Goal: Task Accomplishment & Management: Complete application form

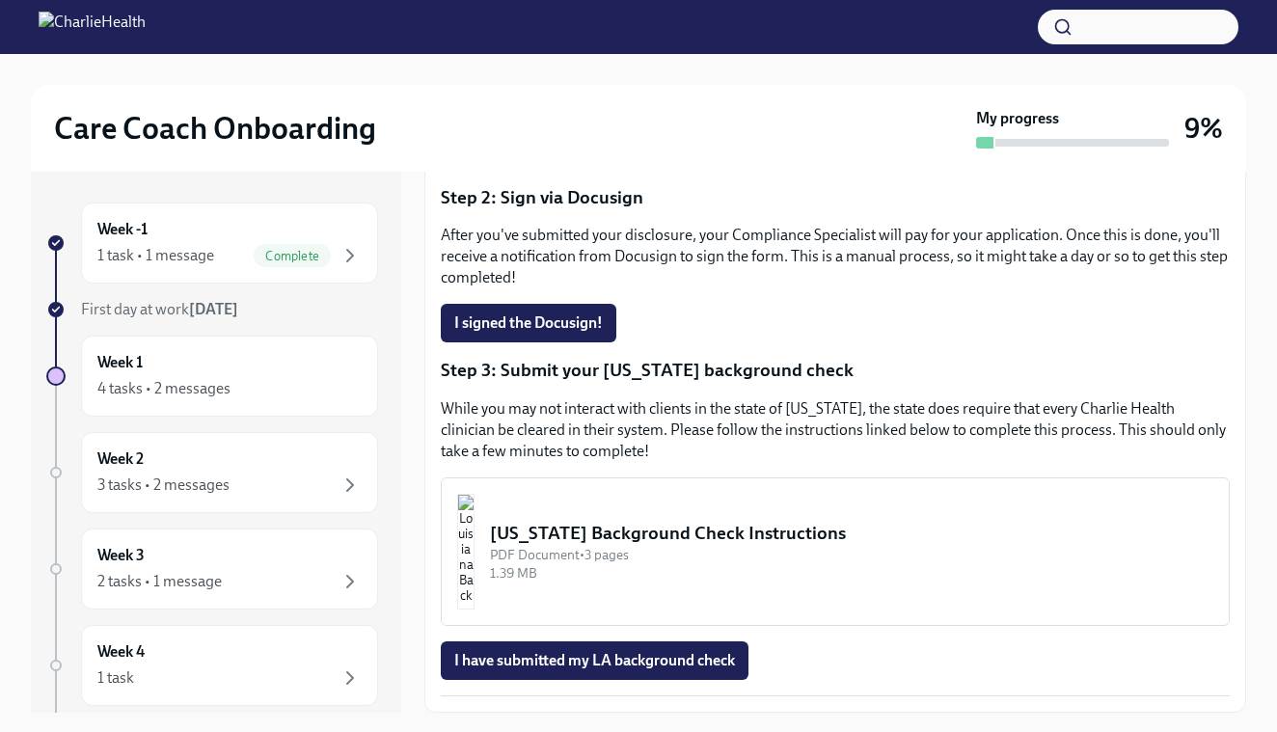
scroll to position [402, 0]
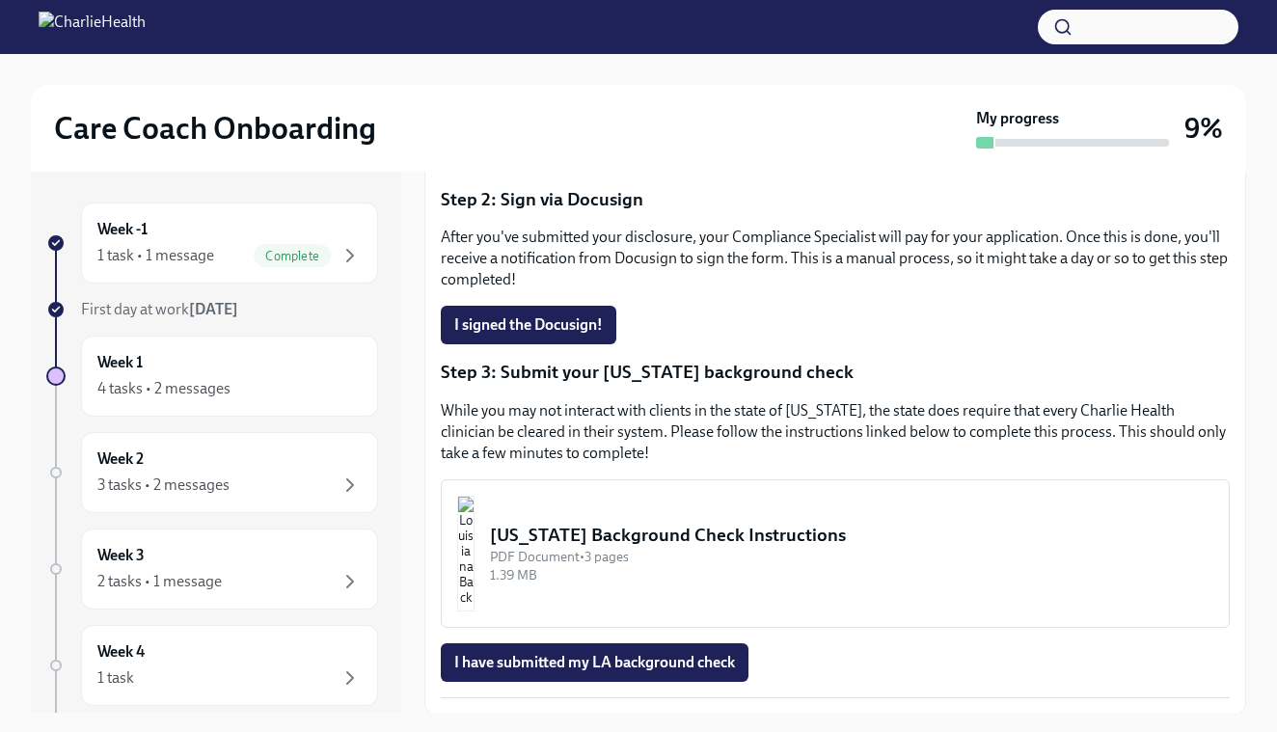
click at [761, 544] on div "[US_STATE] Background Check Instructions" at bounding box center [852, 535] width 724 height 25
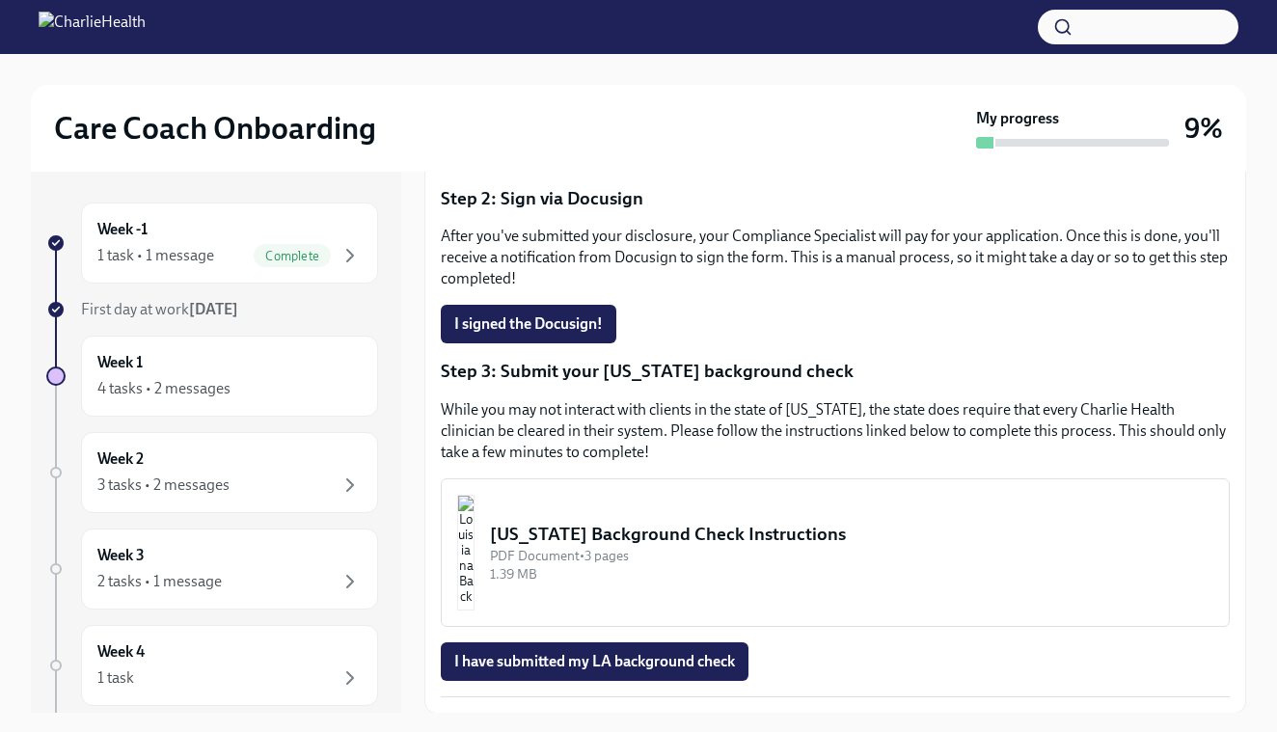
scroll to position [402, 0]
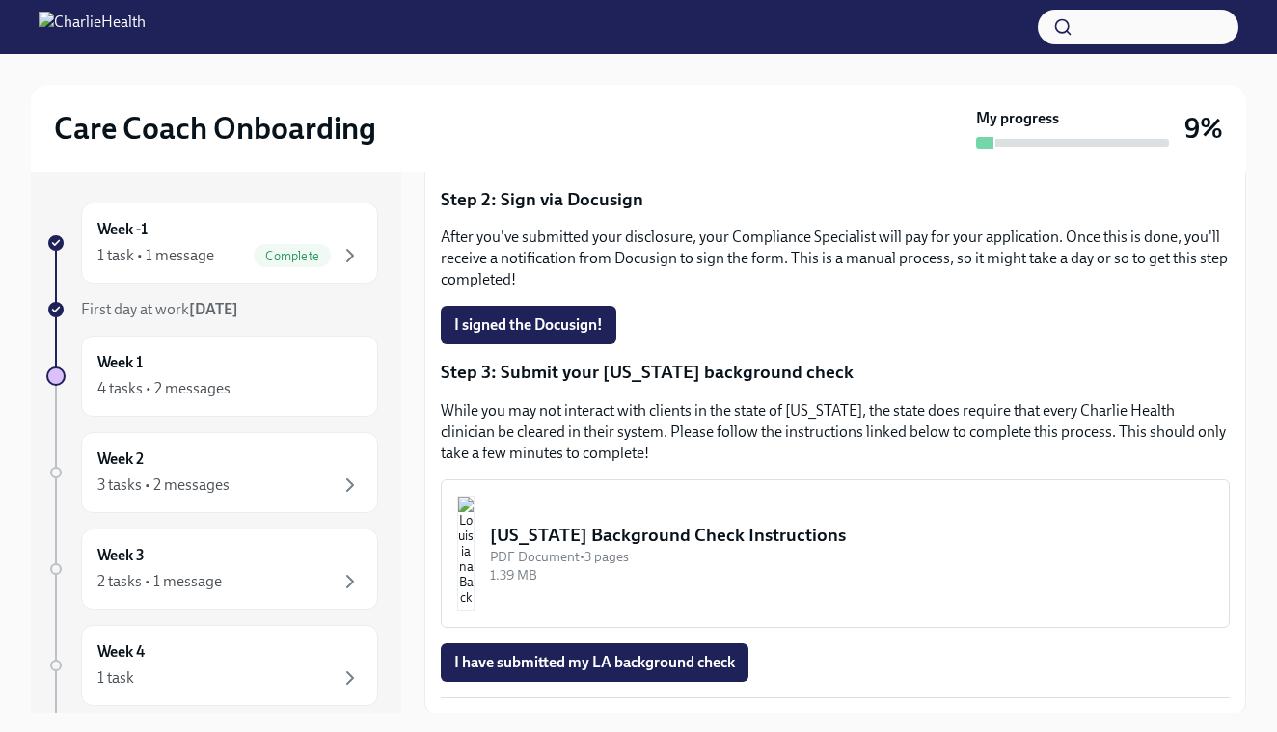
click at [686, 534] on div "[US_STATE] Background Check Instructions" at bounding box center [852, 535] width 724 height 25
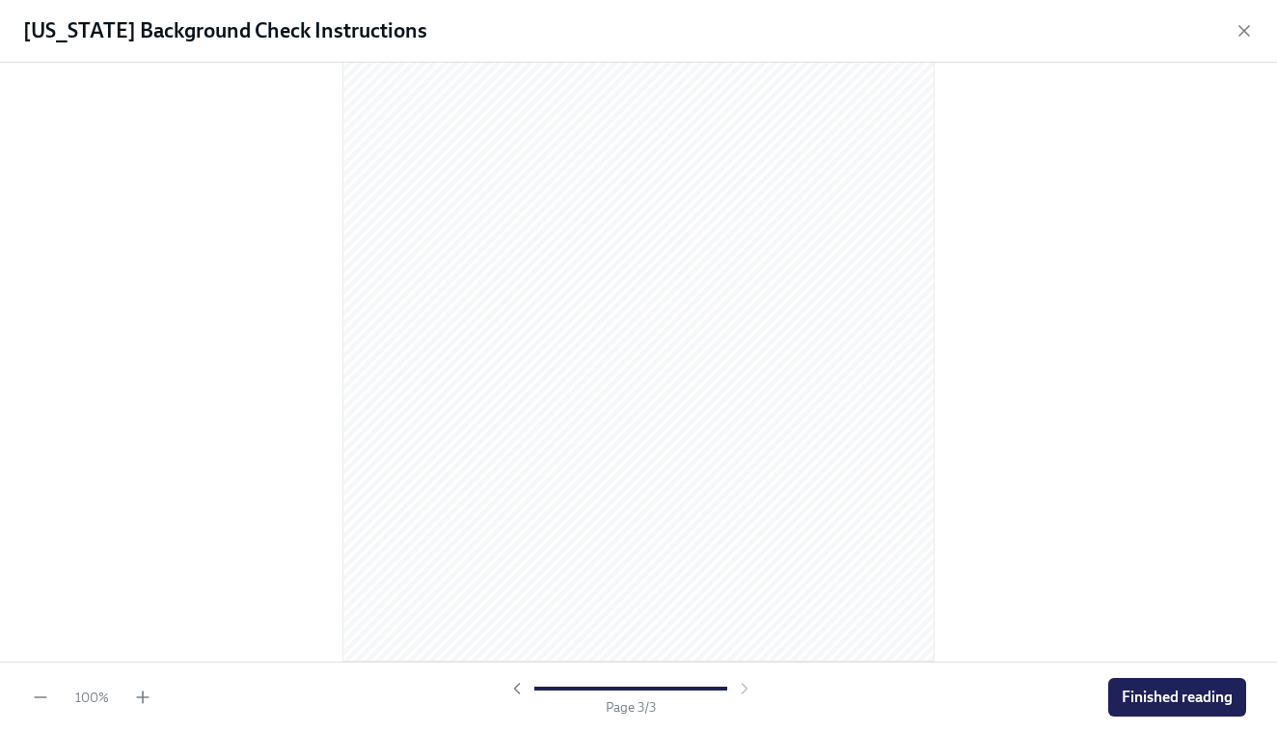
scroll to position [1761, 0]
click at [1172, 698] on span "Finished reading" at bounding box center [1177, 697] width 111 height 19
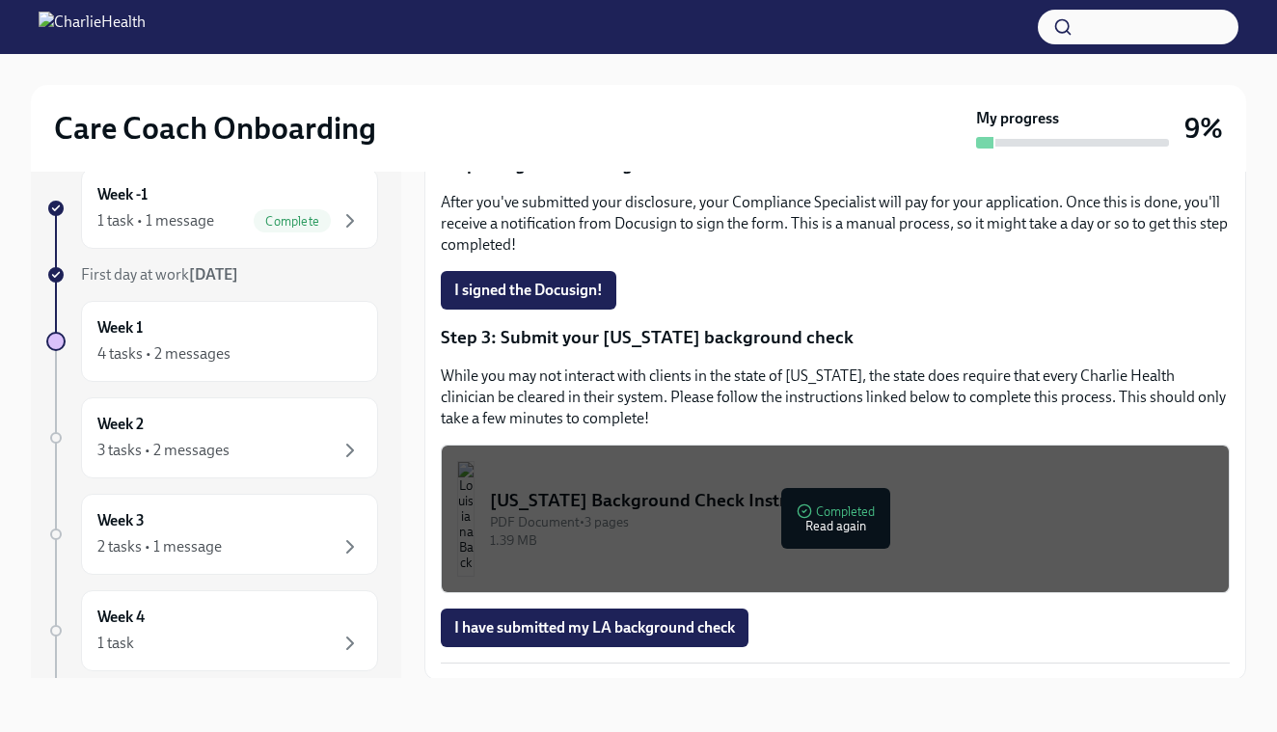
scroll to position [35, 0]
click at [684, 627] on span "I have submitted my LA background check" at bounding box center [594, 627] width 281 height 19
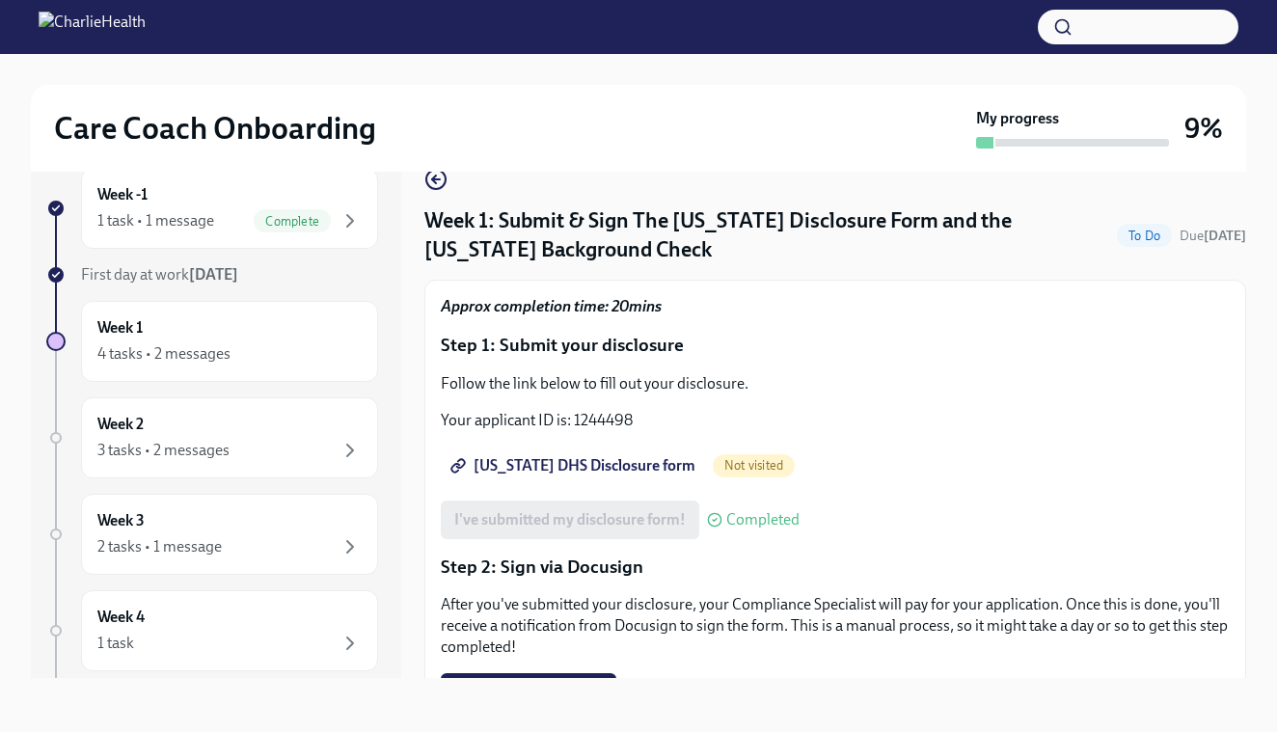
scroll to position [0, 0]
click at [353, 219] on icon "button" at bounding box center [350, 220] width 23 height 23
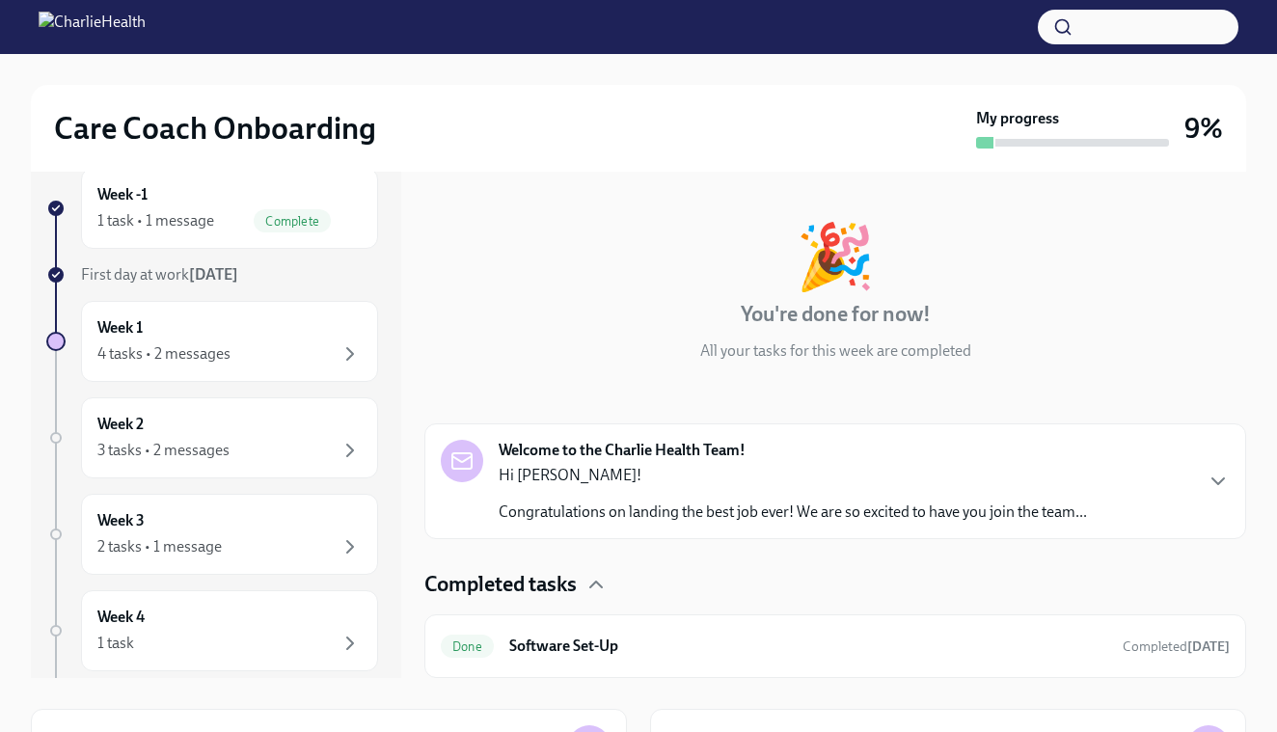
scroll to position [32, 0]
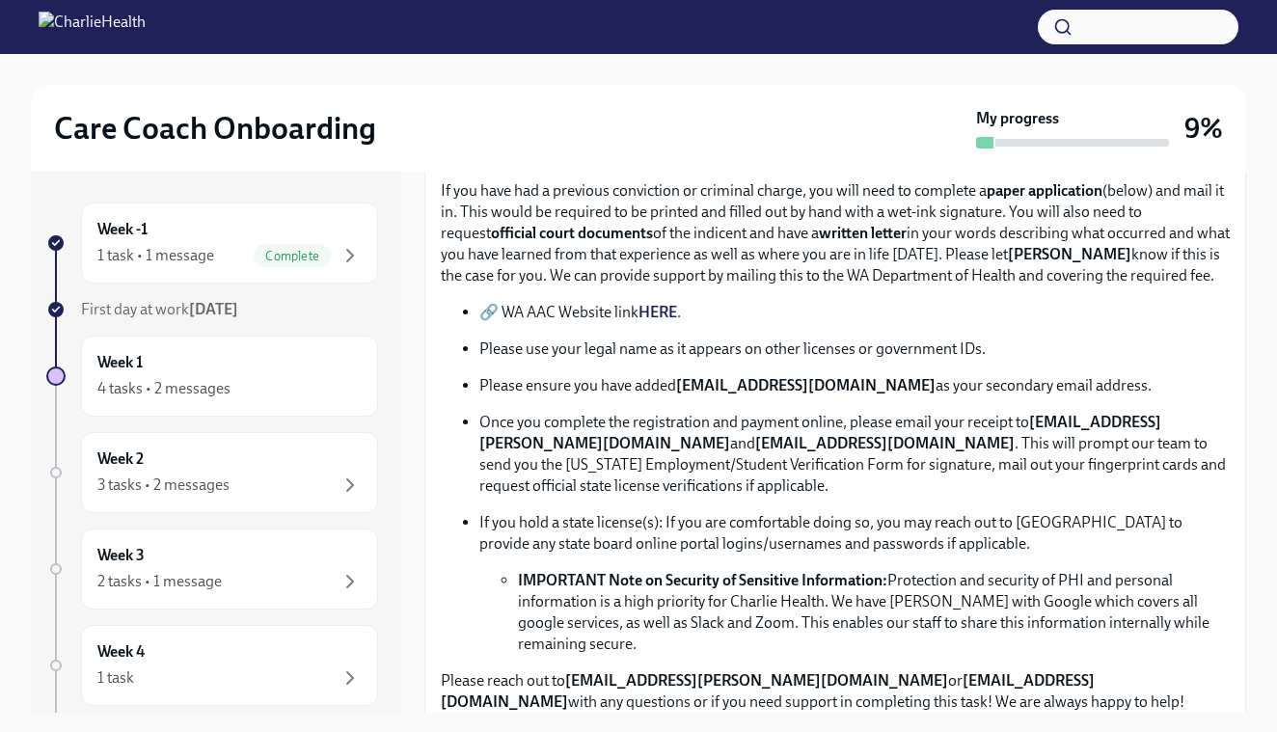
scroll to position [413, 0]
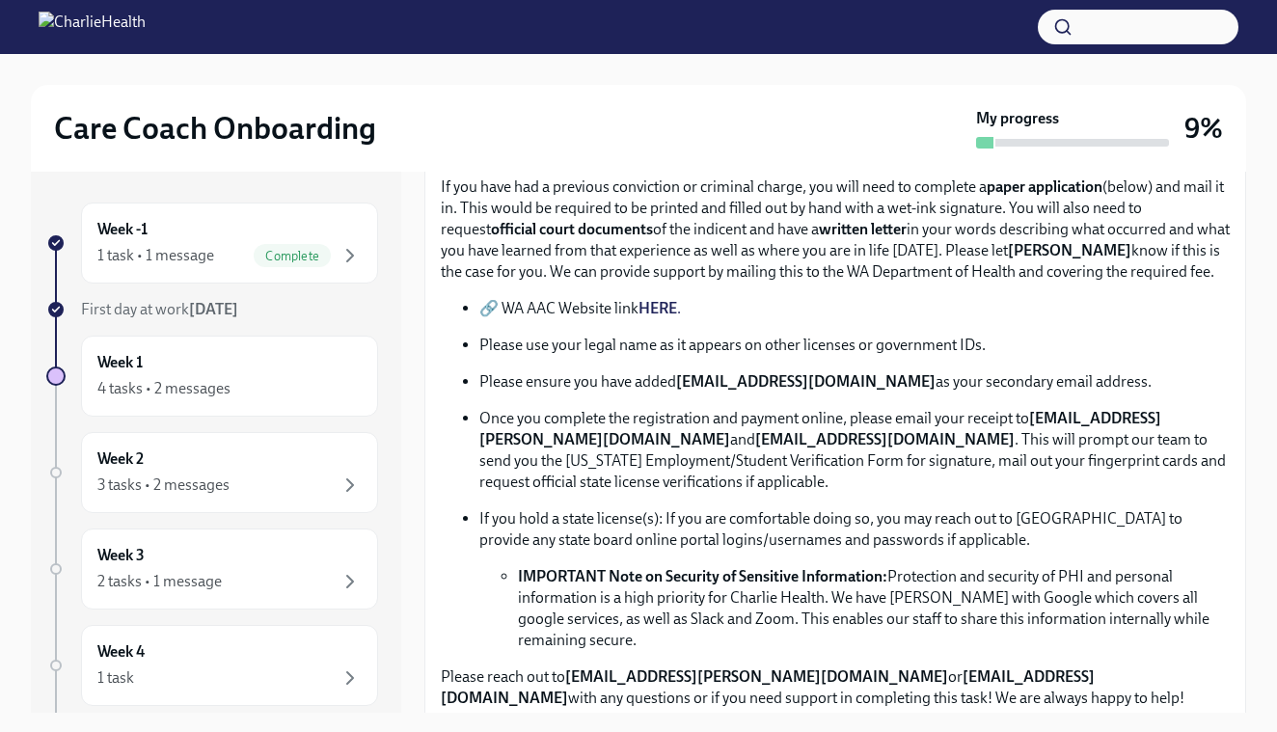
drag, startPoint x: 889, startPoint y: 382, endPoint x: 681, endPoint y: 381, distance: 207.4
click at [681, 381] on strong "newlicense@charliehealth.com" at bounding box center [806, 381] width 260 height 18
copy p "newlicense@charliehealth.com"
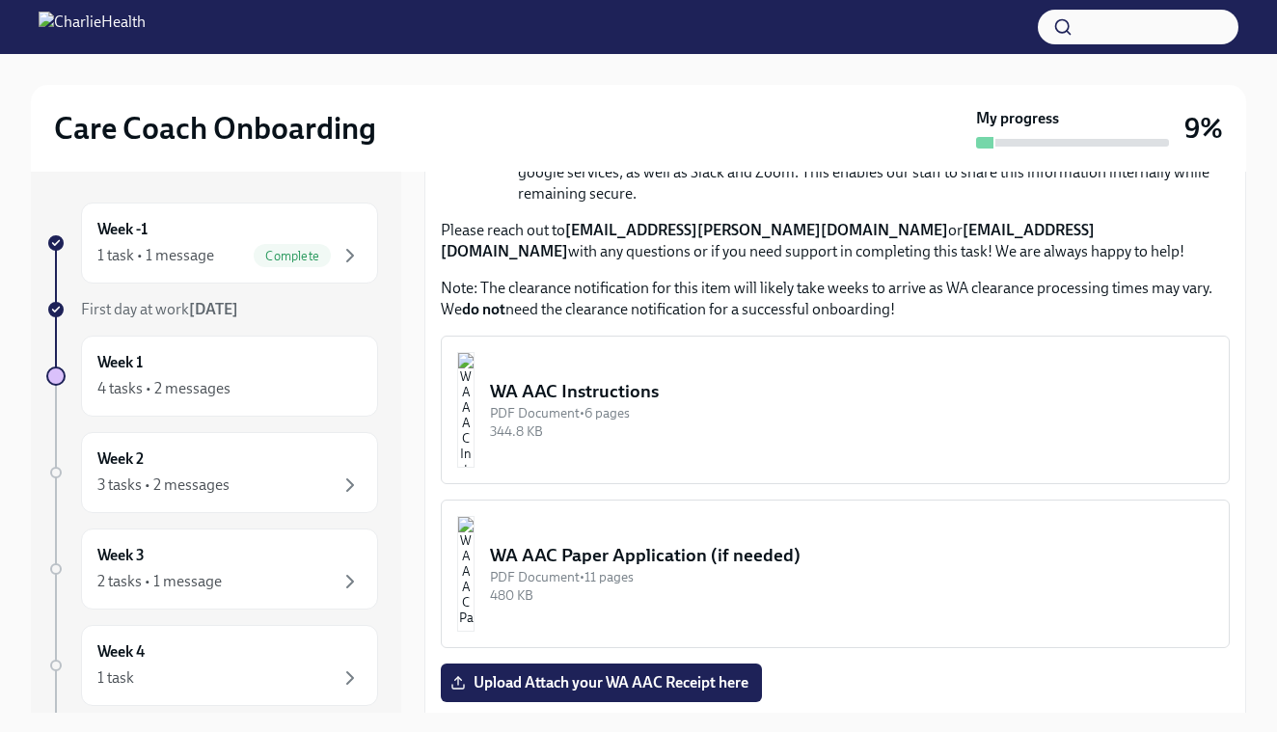
scroll to position [876, 0]
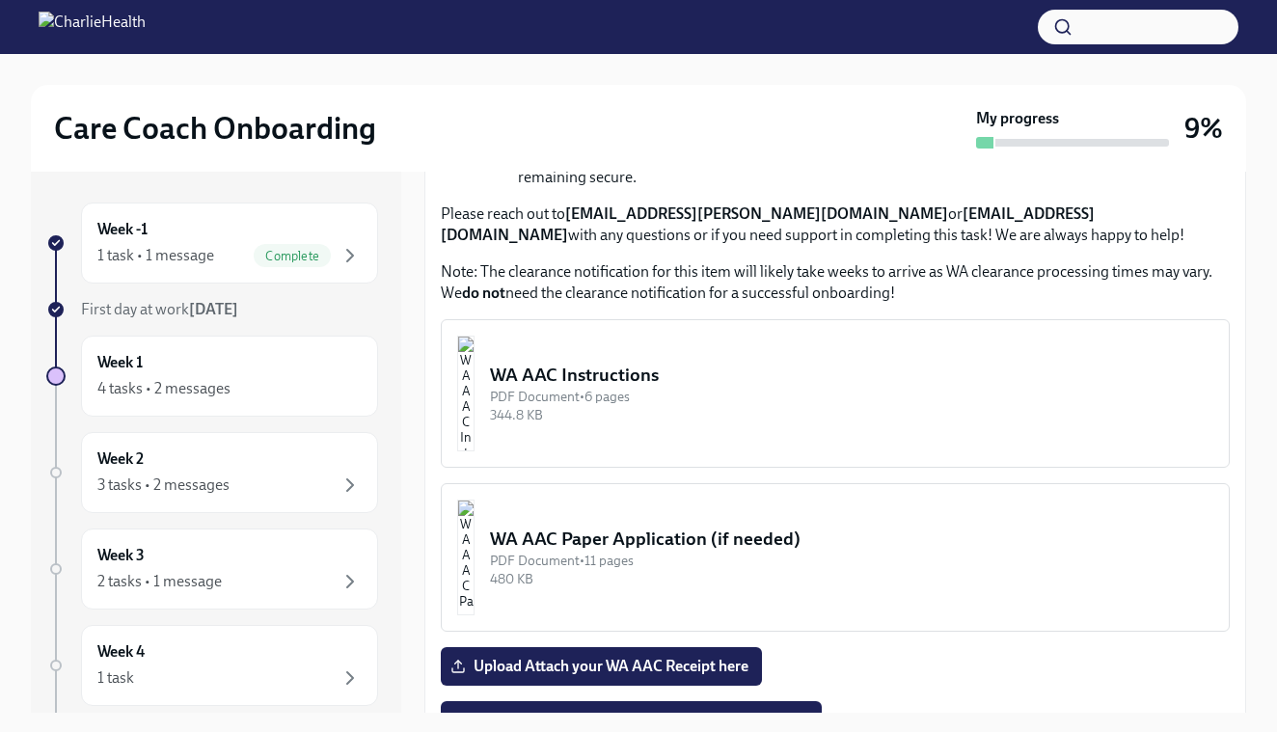
click at [475, 375] on img "button" at bounding box center [465, 394] width 17 height 116
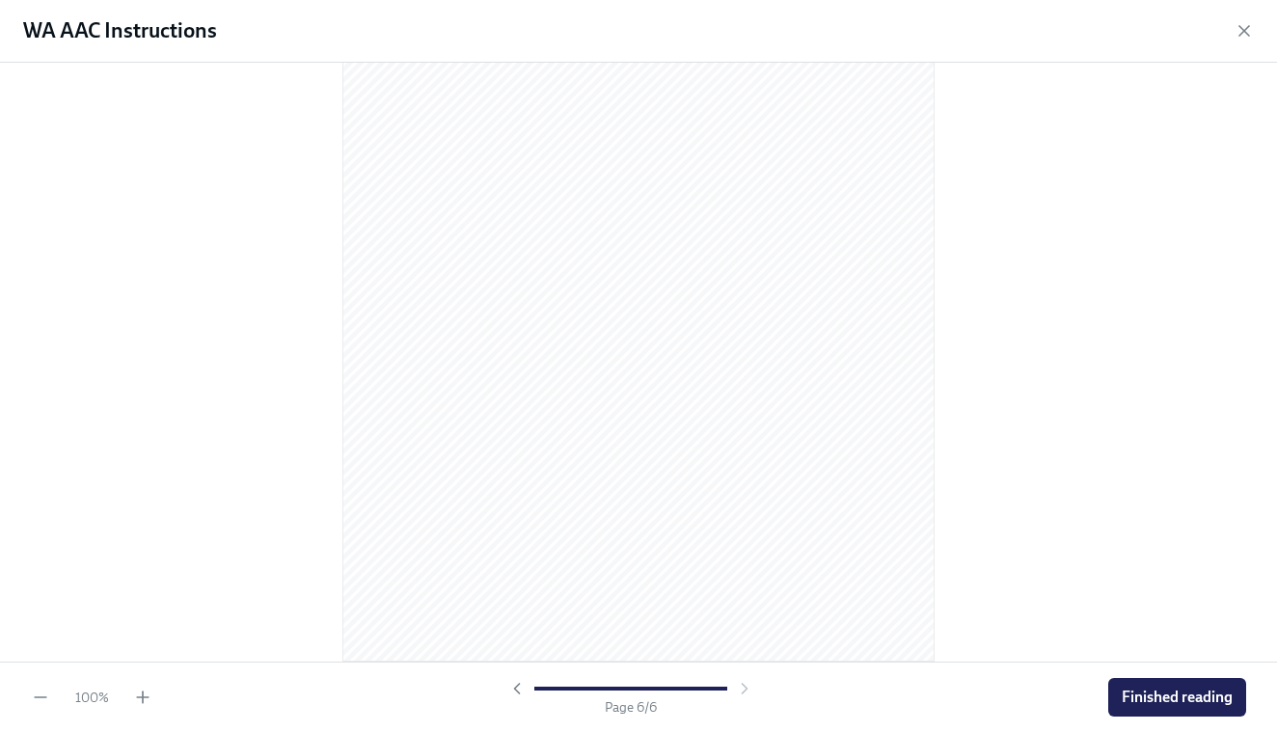
scroll to position [4105, 0]
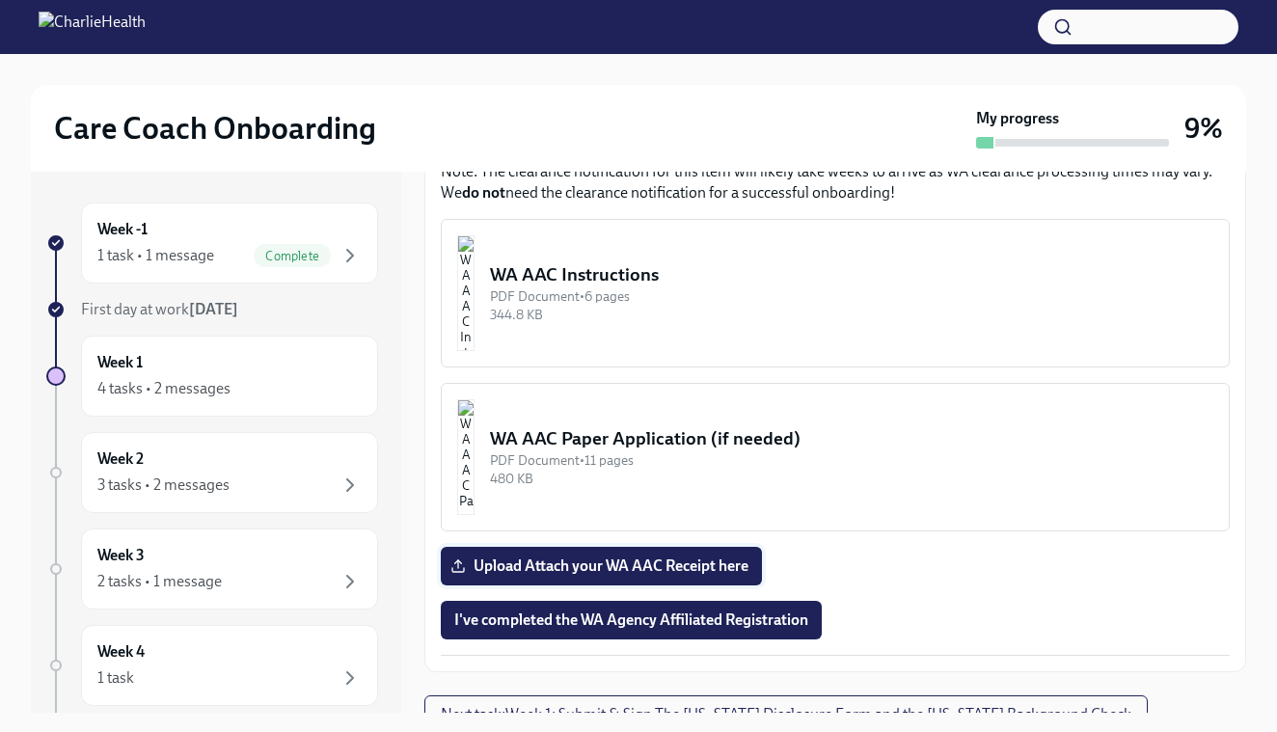
scroll to position [975, 0]
click at [615, 558] on span "Upload Attach your WA AAC Receipt here" at bounding box center [601, 567] width 294 height 19
click at [0, 0] on input "Upload Attach your WA AAC Receipt here" at bounding box center [0, 0] width 0 height 0
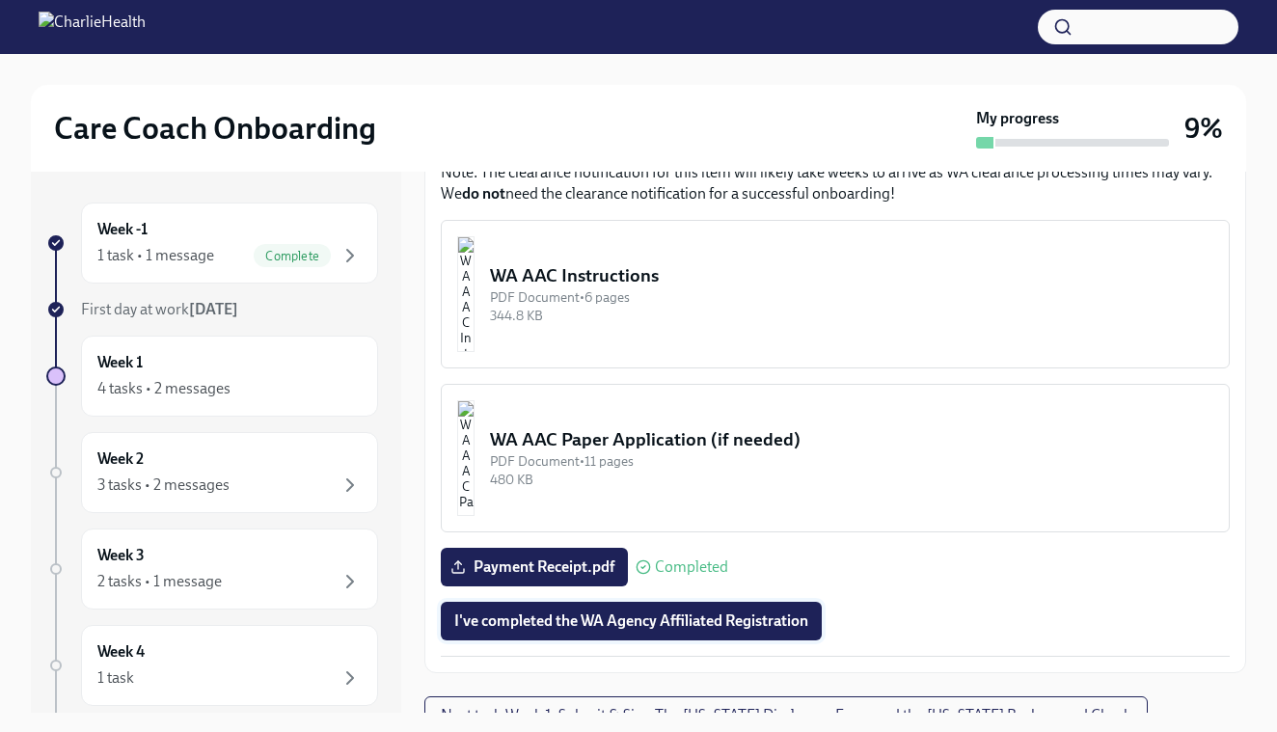
click at [597, 611] on button "I've completed the WA Agency Affiliated Registration" at bounding box center [631, 621] width 381 height 39
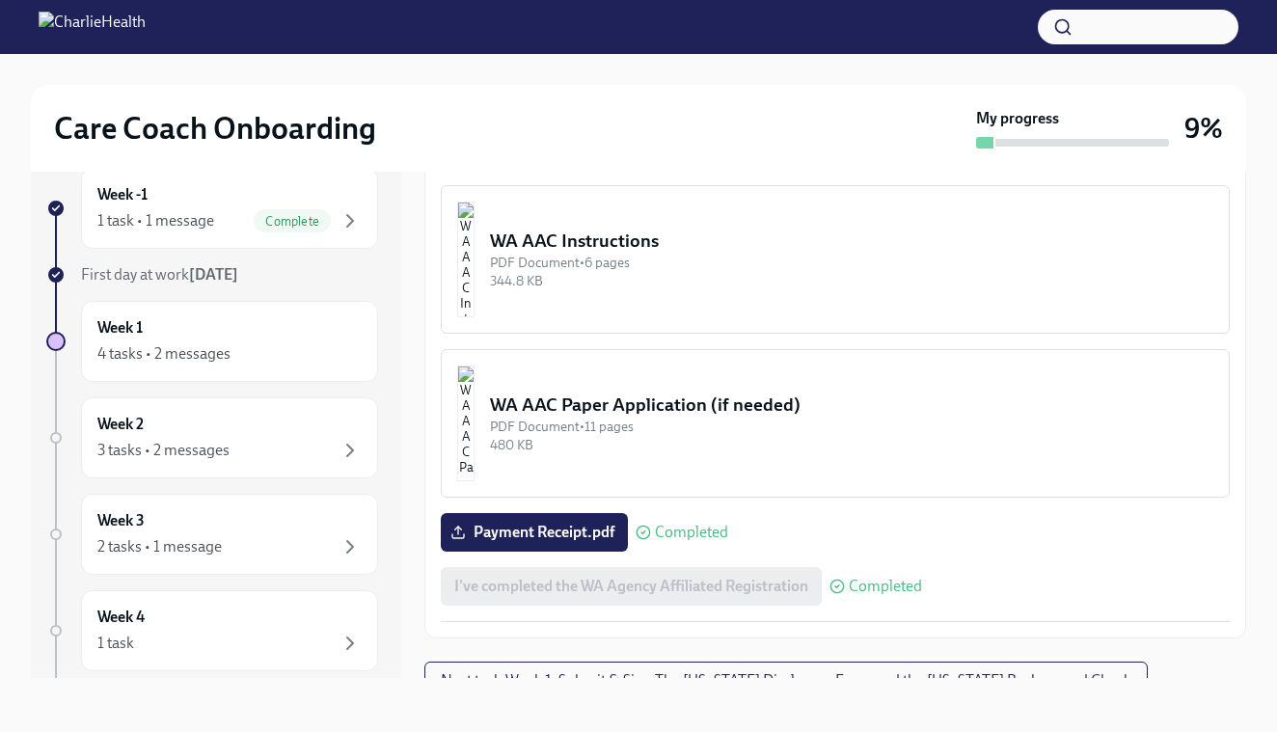
scroll to position [35, 0]
click at [809, 671] on button "Next task : Week 1: Submit & Sign The Utah Disclosure Form and the Louisiana Ba…" at bounding box center [787, 681] width 724 height 39
